Goal: Task Accomplishment & Management: Use online tool/utility

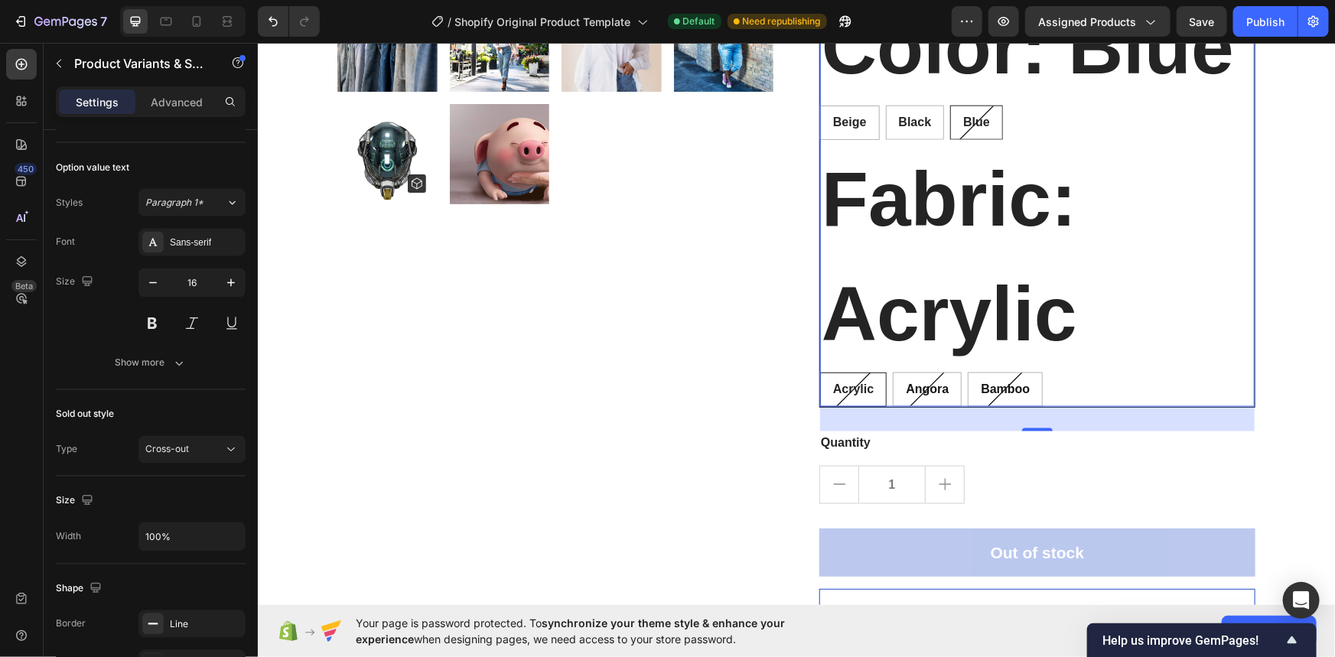
scroll to position [1391, 0]
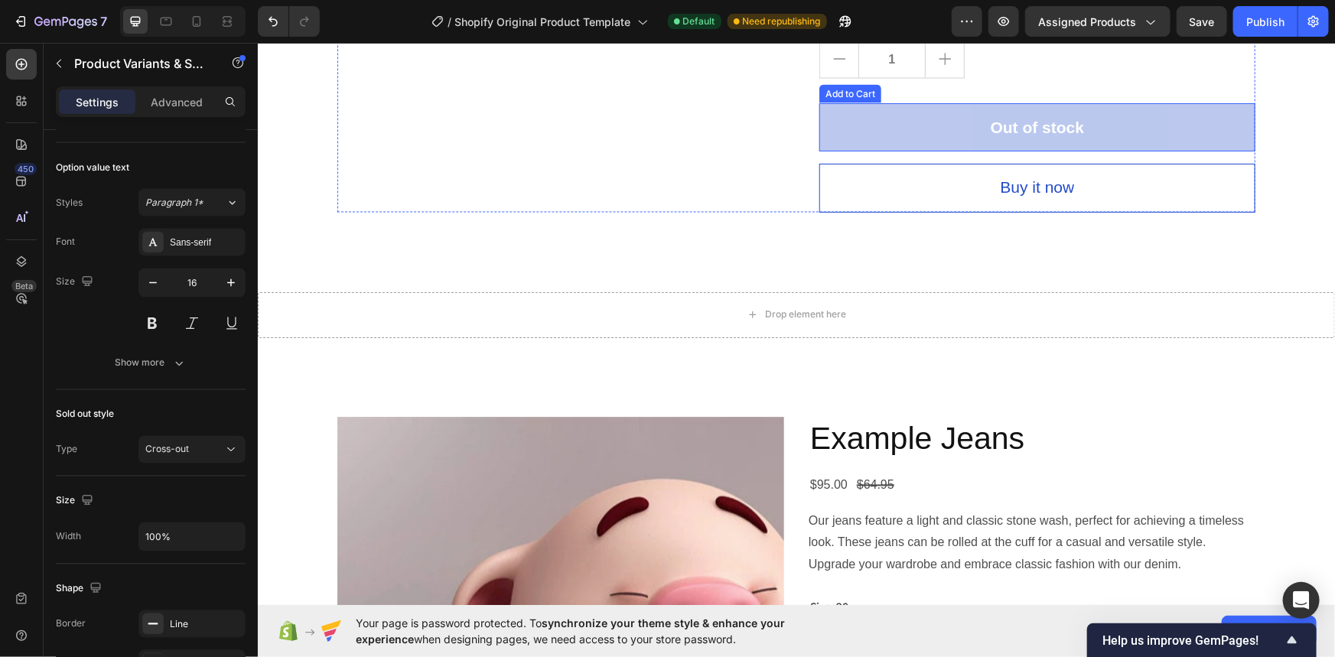
click at [1090, 131] on button "Out of stock" at bounding box center [1036, 126] width 436 height 49
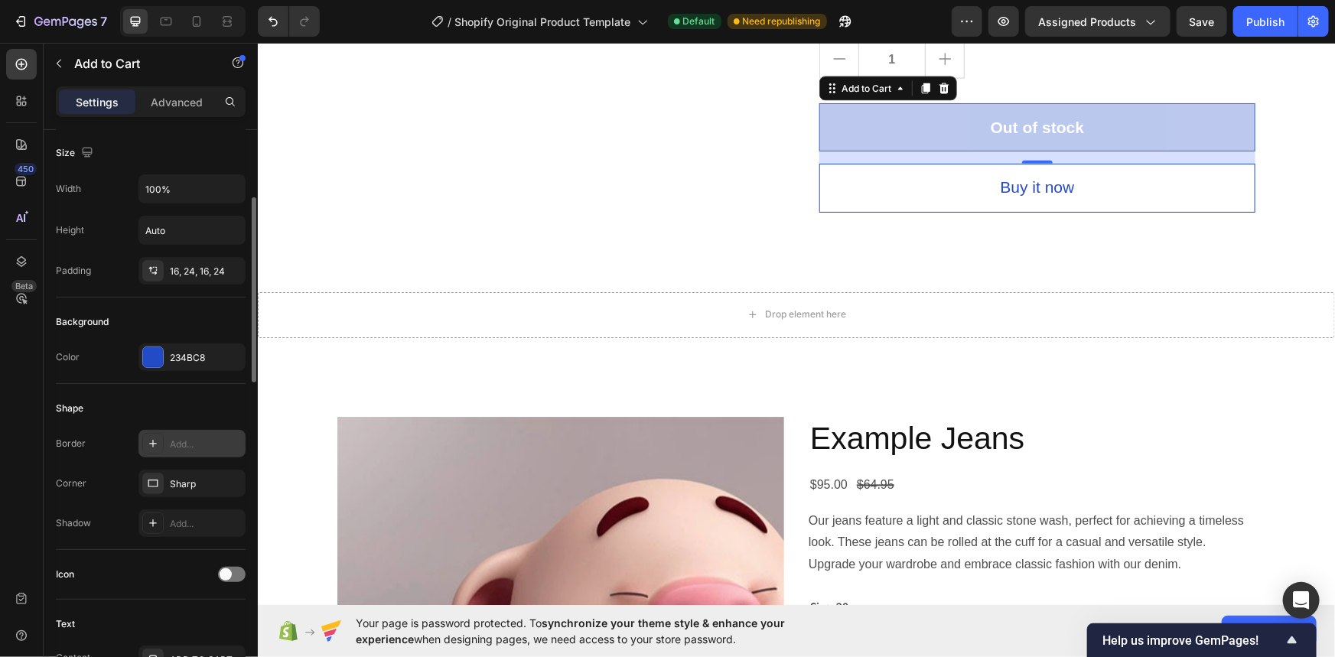
scroll to position [556, 0]
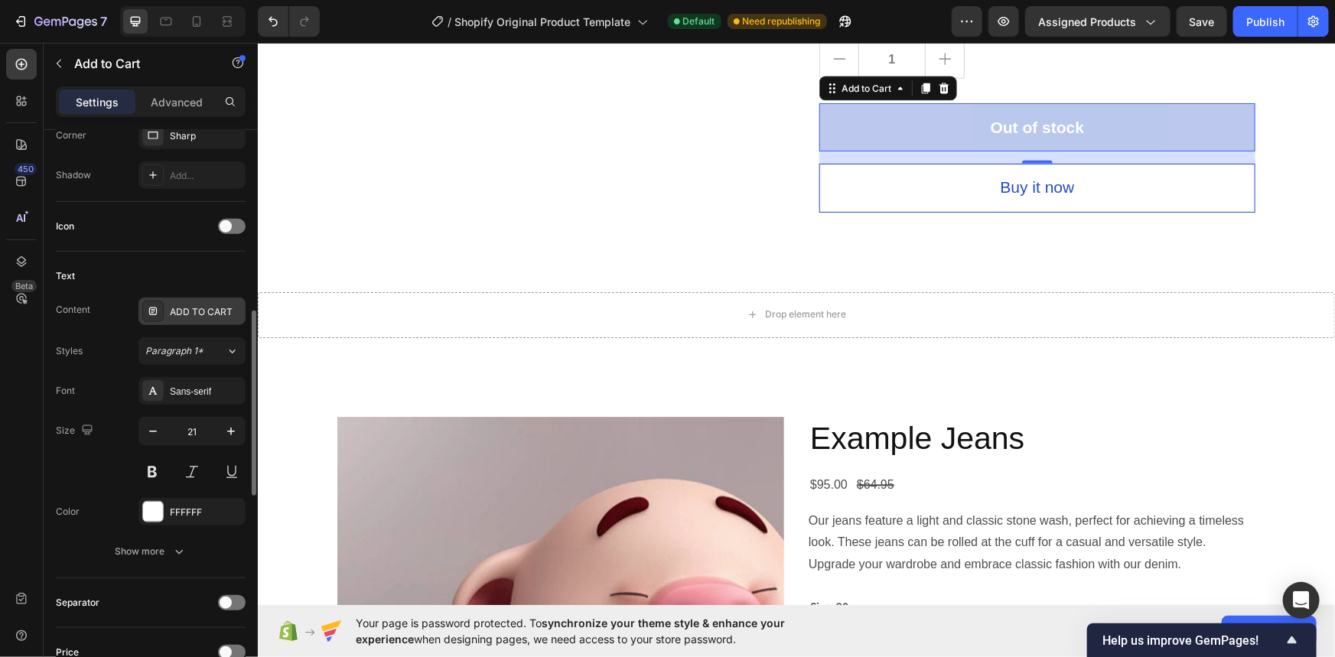
click at [223, 305] on div "ADD TO CART" at bounding box center [206, 312] width 72 height 14
click at [103, 337] on div "Styles Paragraph 1*" at bounding box center [151, 351] width 190 height 28
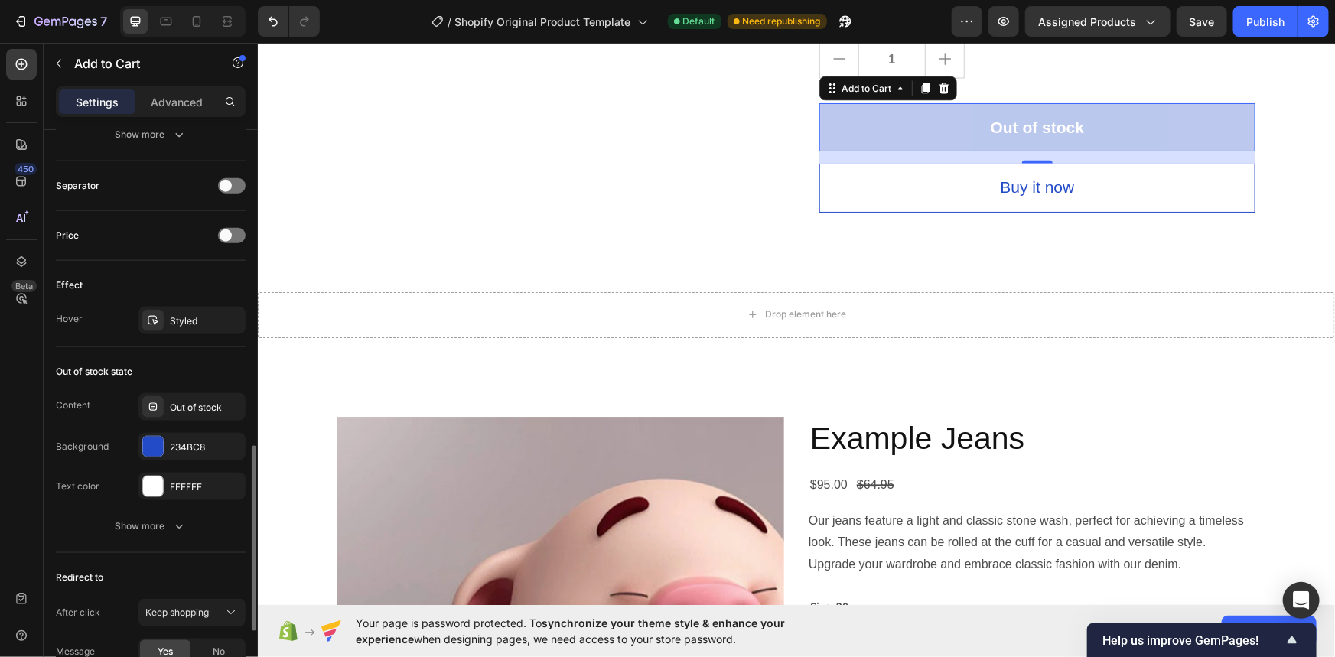
scroll to position [1182, 0]
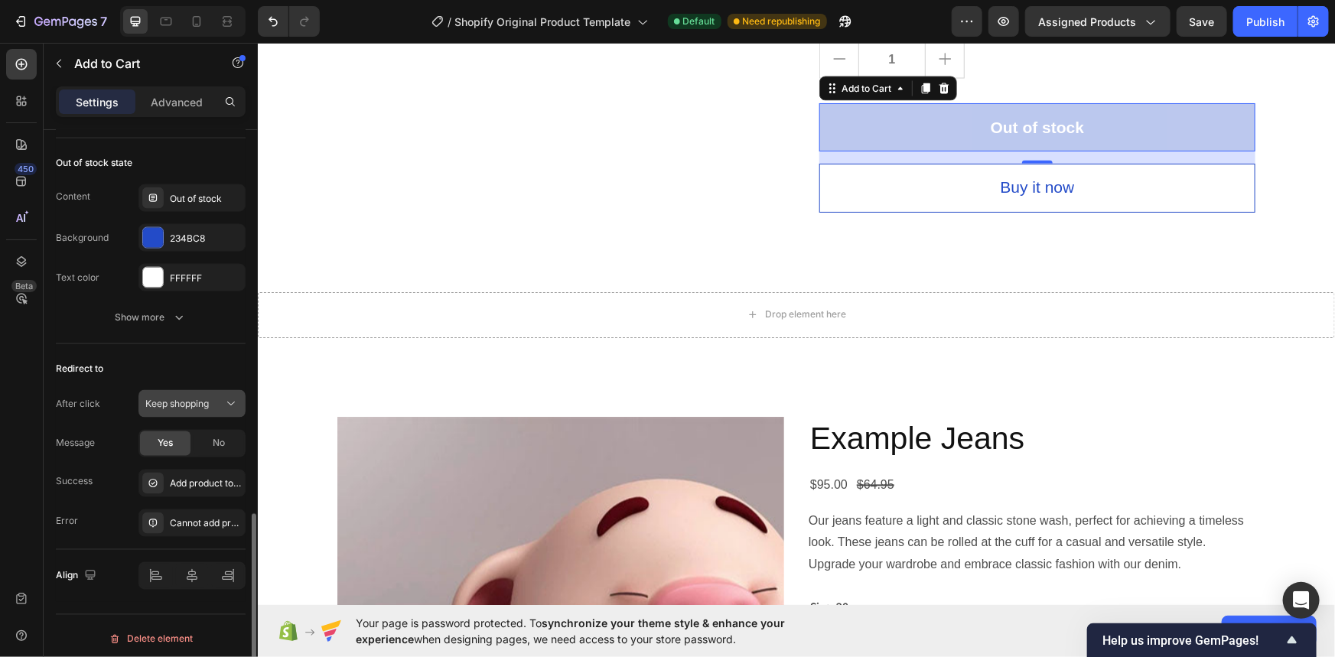
click at [214, 405] on div "Keep shopping" at bounding box center [184, 404] width 78 height 14
click at [186, 350] on div "Redirect to After click Keep shopping Message Yes No Success Add product to car…" at bounding box center [151, 447] width 190 height 206
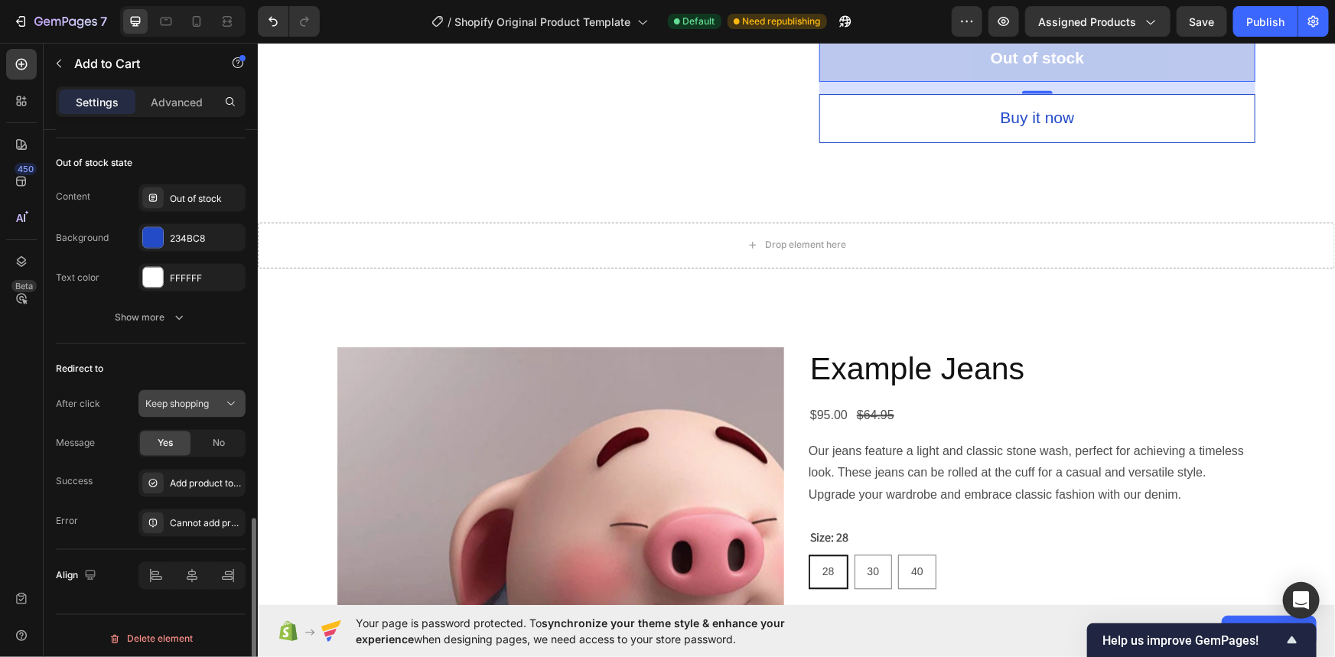
scroll to position [1186, 0]
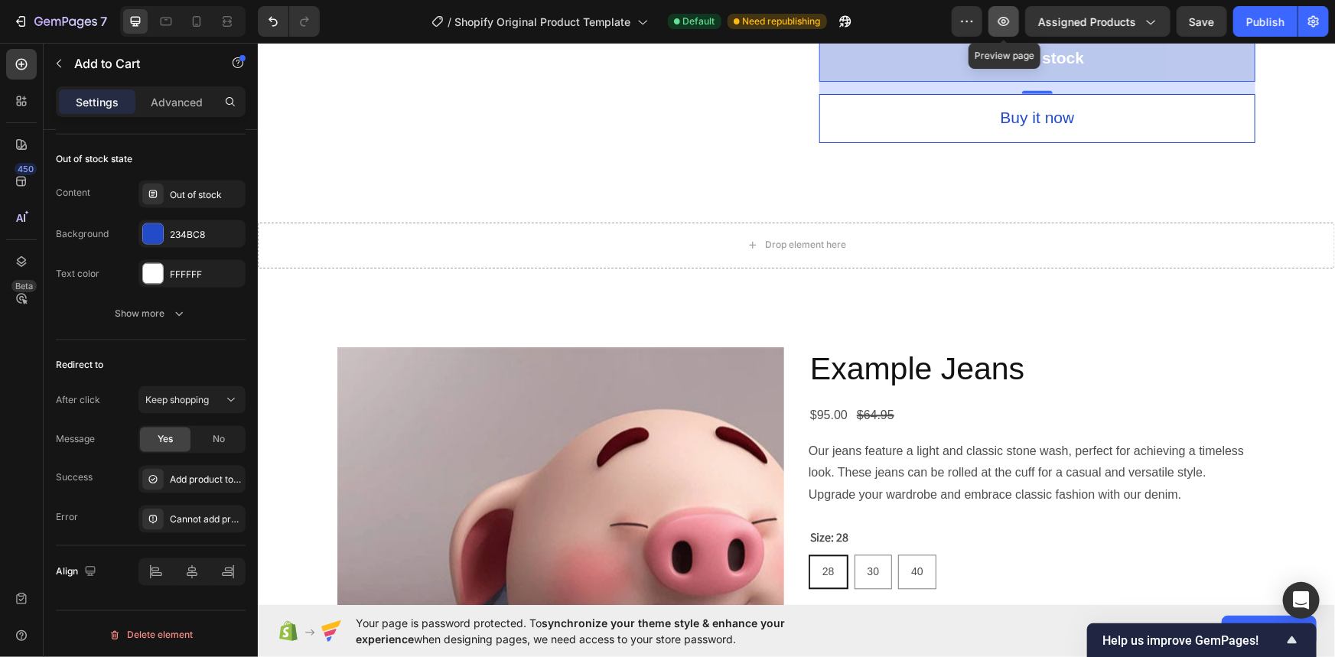
click at [1015, 18] on button "button" at bounding box center [1003, 21] width 31 height 31
click at [199, 394] on span "Keep shopping" at bounding box center [176, 399] width 63 height 11
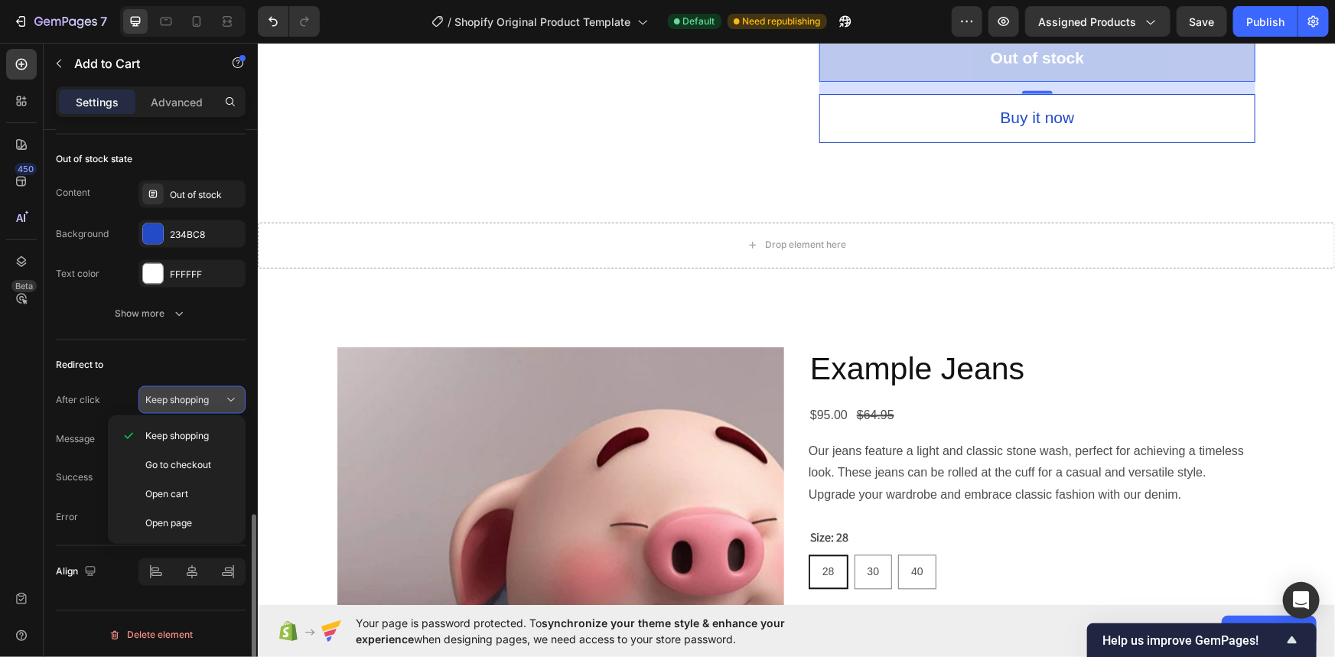
click at [199, 394] on span "Keep shopping" at bounding box center [176, 399] width 63 height 11
click at [214, 396] on div "Keep shopping" at bounding box center [184, 400] width 78 height 14
click at [205, 460] on span "Go to checkout" at bounding box center [178, 465] width 66 height 14
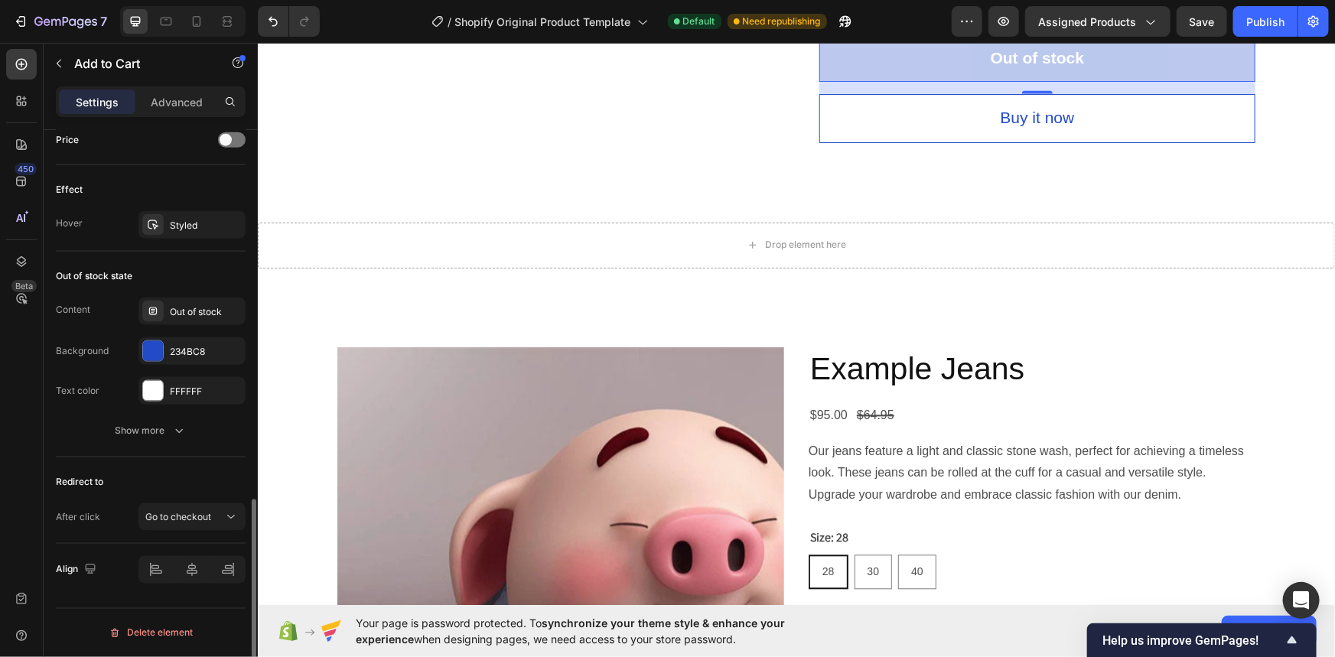
scroll to position [1066, 0]
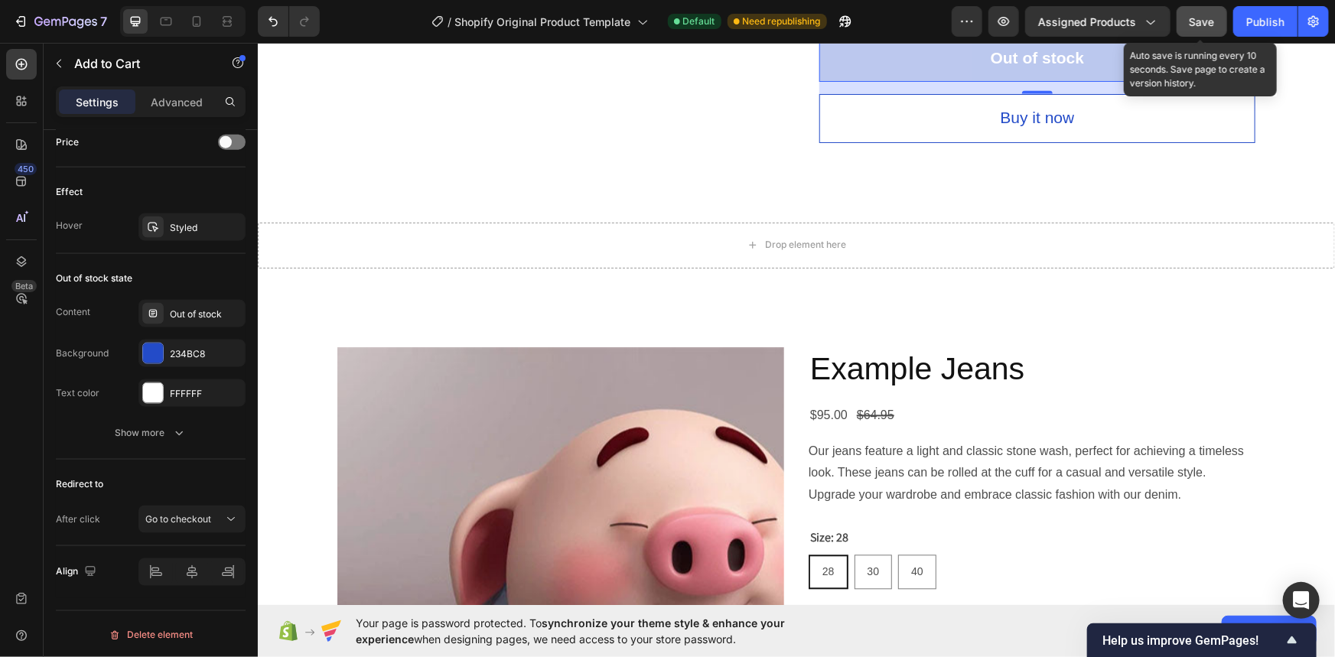
click at [1210, 21] on span "Save" at bounding box center [1201, 21] width 25 height 13
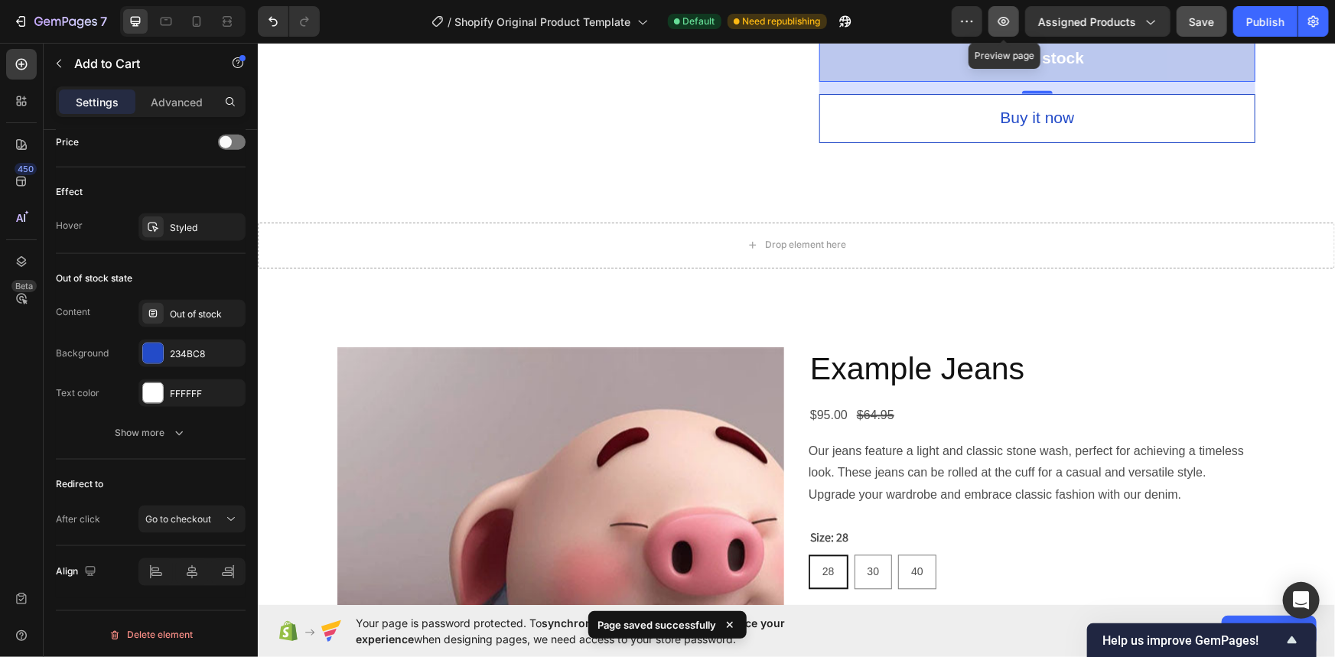
click at [1000, 22] on icon "button" at bounding box center [1003, 21] width 15 height 15
